Goal: Task Accomplishment & Management: Manage account settings

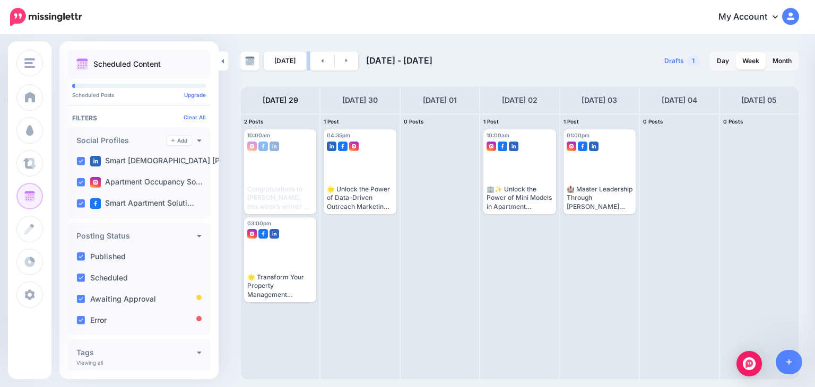
scroll to position [100, 0]
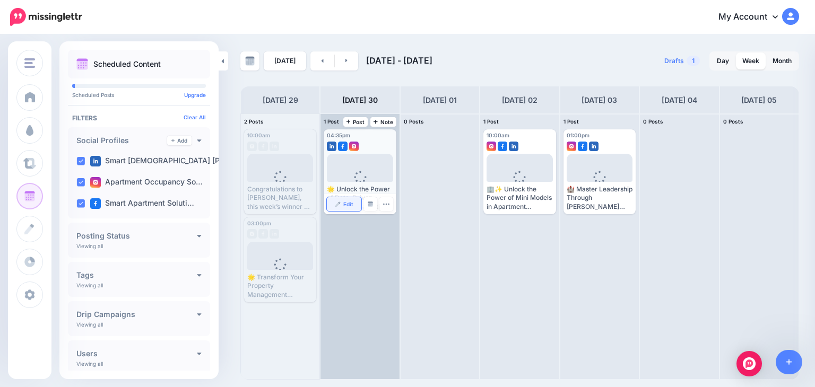
click at [343, 202] on span "Edit" at bounding box center [348, 204] width 10 height 5
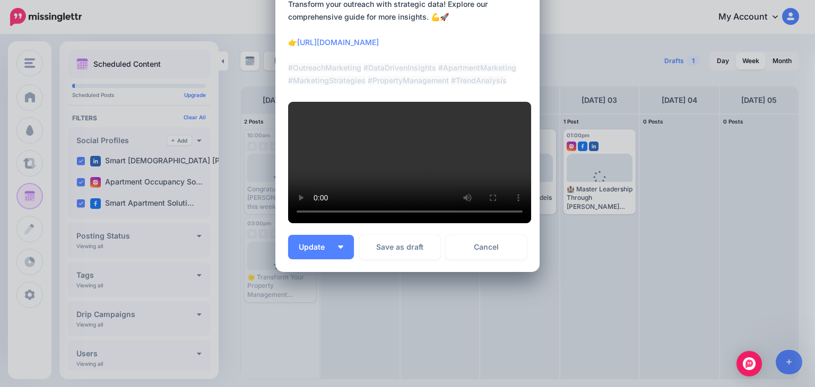
scroll to position [451, 0]
click at [301, 249] on span "Update" at bounding box center [316, 246] width 34 height 7
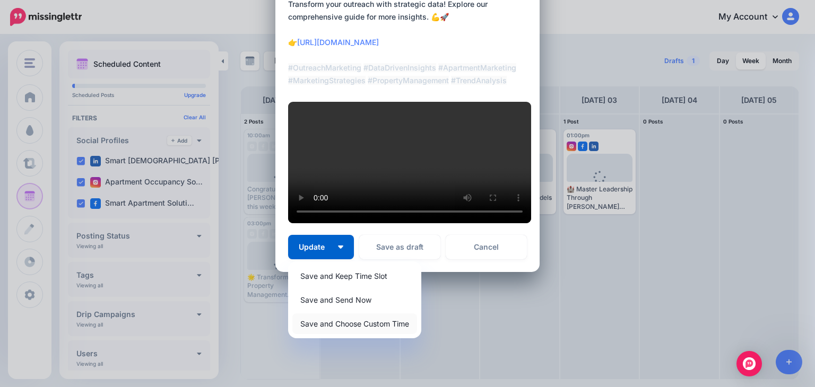
click at [316, 324] on link "Save and Choose Custom Time" at bounding box center [354, 323] width 125 height 21
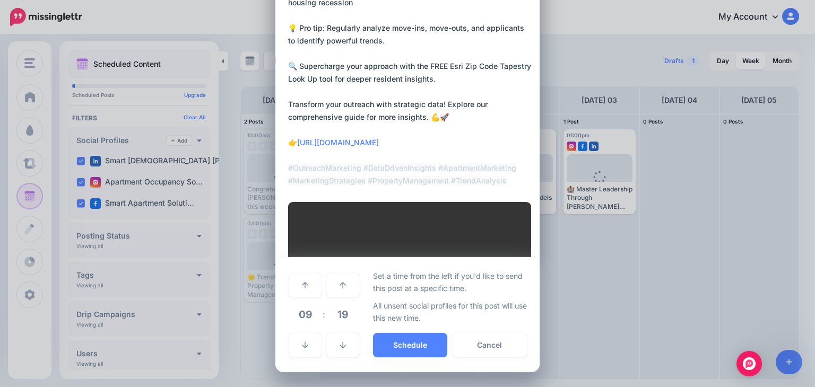
scroll to position [350, 0]
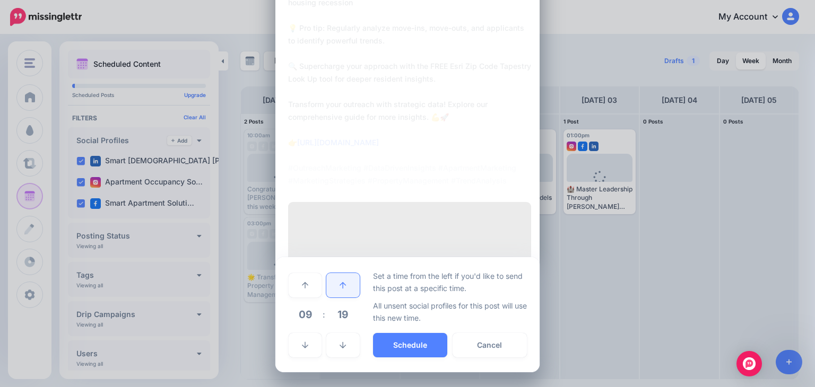
click at [334, 284] on link at bounding box center [342, 285] width 33 height 24
click at [333, 284] on link at bounding box center [342, 285] width 33 height 24
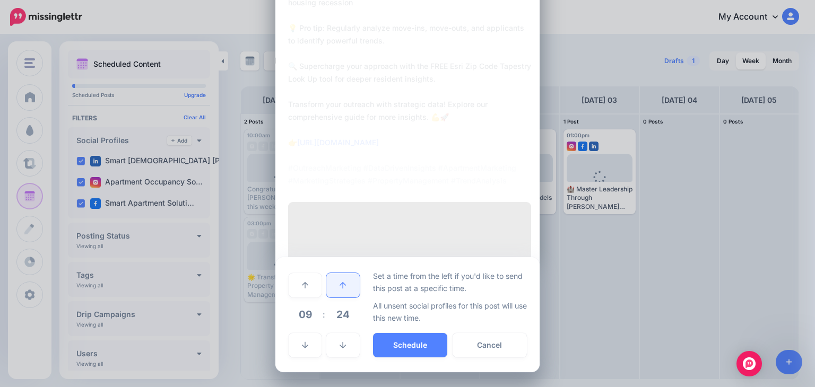
click at [333, 283] on link at bounding box center [342, 285] width 33 height 24
click at [333, 281] on link at bounding box center [342, 285] width 33 height 24
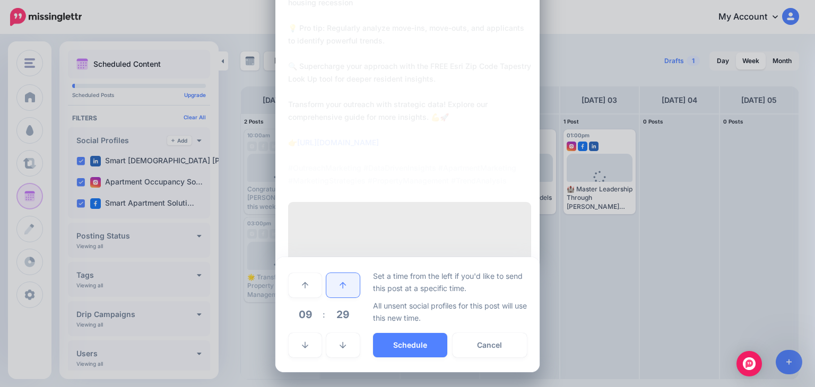
click at [333, 281] on link at bounding box center [342, 285] width 33 height 24
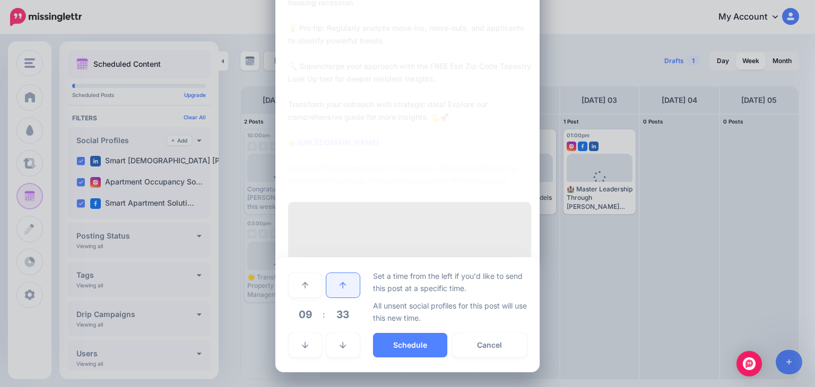
click at [333, 281] on link at bounding box center [342, 285] width 33 height 24
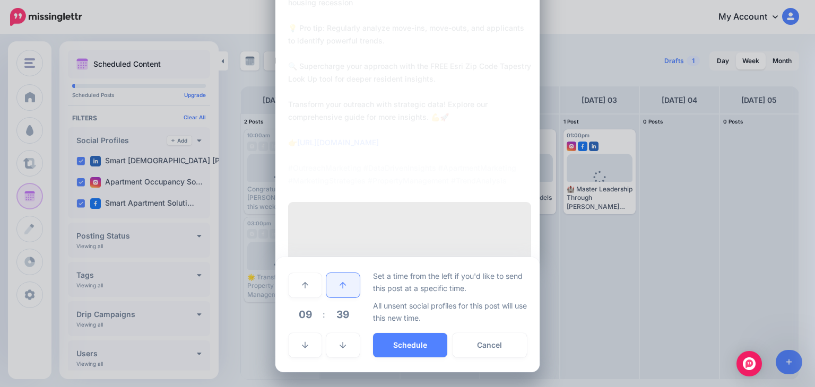
click at [333, 281] on link at bounding box center [342, 285] width 33 height 24
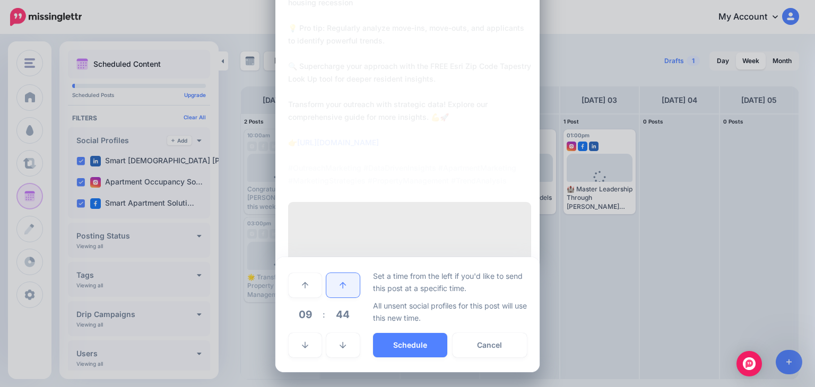
click at [333, 281] on link at bounding box center [342, 285] width 33 height 24
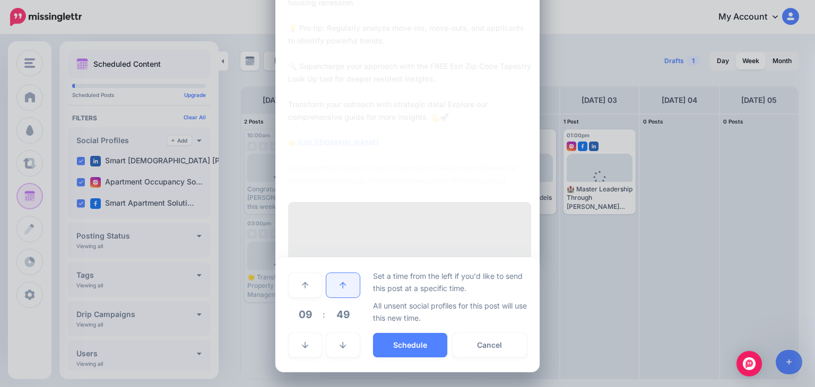
click at [333, 281] on link at bounding box center [342, 285] width 33 height 24
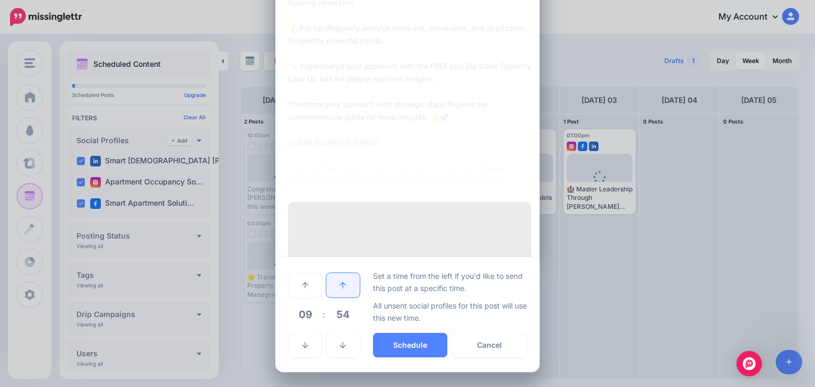
click at [333, 281] on link at bounding box center [342, 285] width 33 height 24
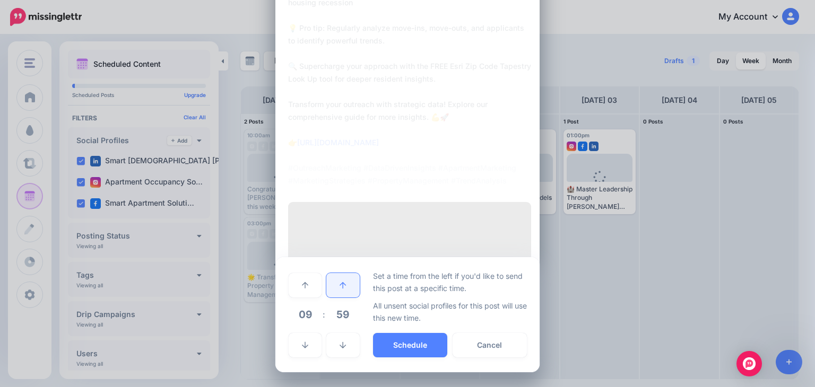
click at [333, 281] on link at bounding box center [342, 285] width 33 height 24
click at [294, 281] on link at bounding box center [305, 285] width 33 height 24
click at [392, 342] on button "Schedule" at bounding box center [410, 345] width 74 height 24
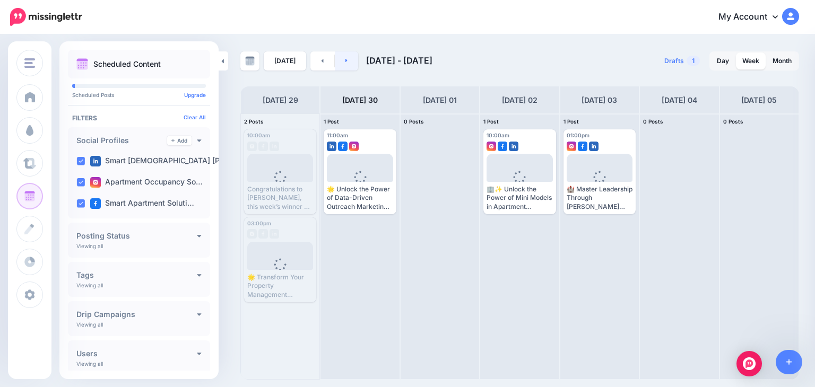
click at [348, 58] on link at bounding box center [347, 60] width 24 height 19
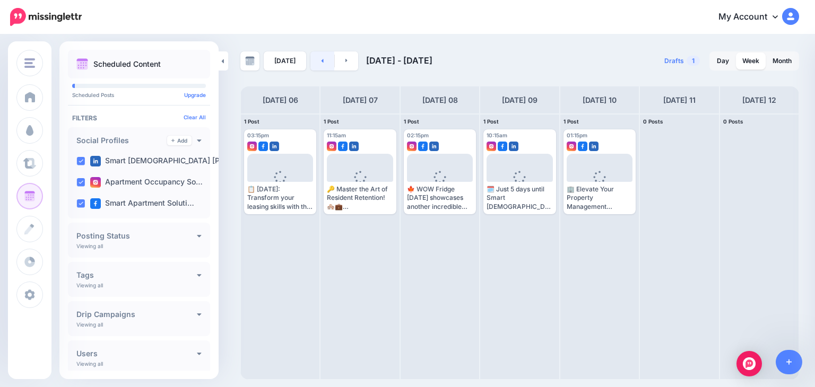
click at [321, 60] on icon at bounding box center [322, 61] width 2 height 4
